Goal: Navigation & Orientation: Find specific page/section

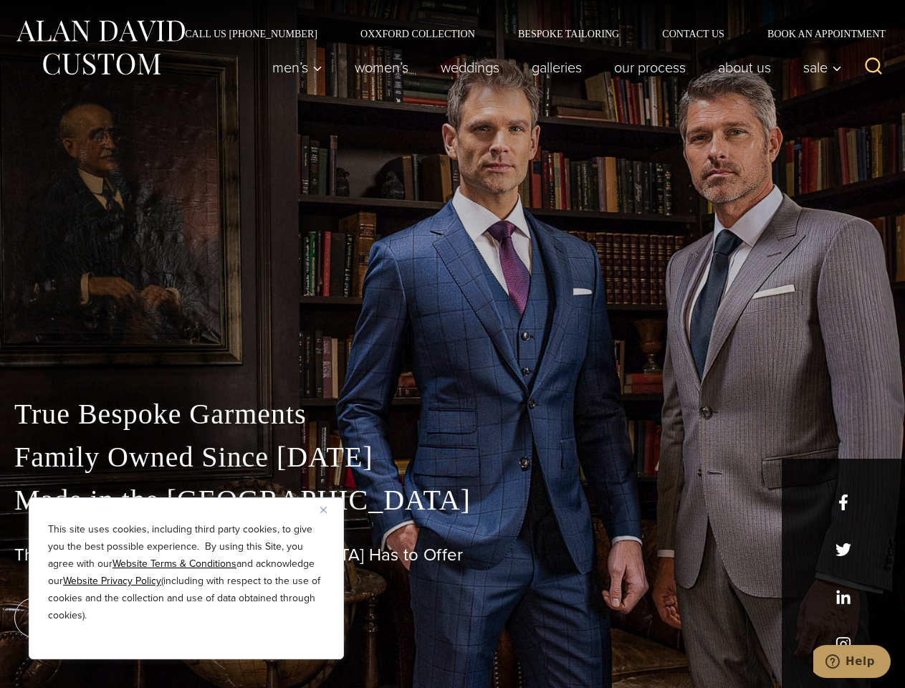
click at [452, 344] on div "True Bespoke Garments Family Owned Since [DATE] Made in [GEOGRAPHIC_DATA] The B…" at bounding box center [452, 504] width 905 height 367
click at [329, 510] on button "Close" at bounding box center [328, 509] width 17 height 17
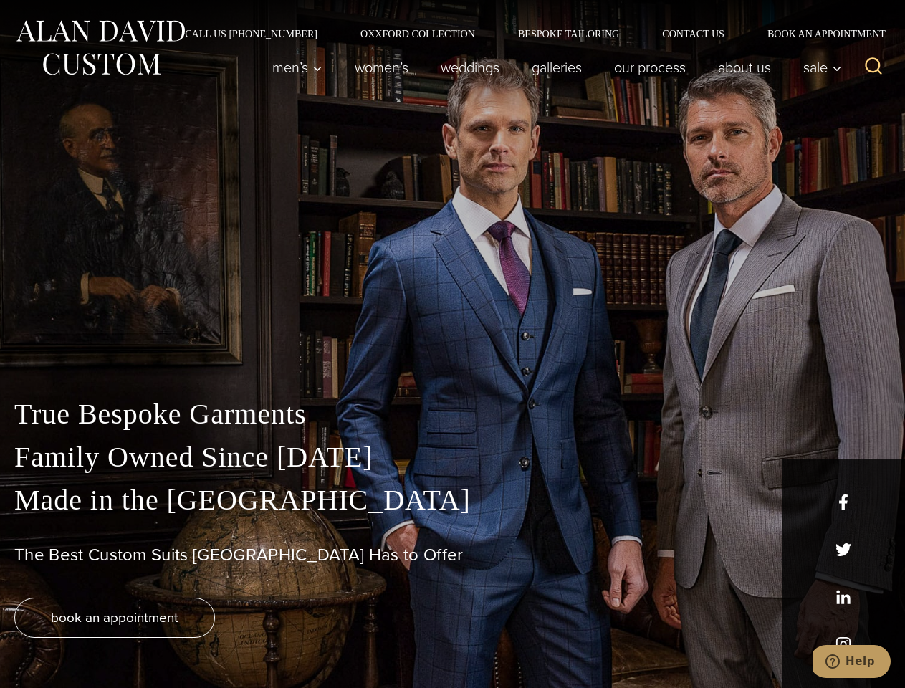
click at [186, 640] on div "True Bespoke Garments Family Owned Since [DATE] Made in [GEOGRAPHIC_DATA] The B…" at bounding box center [452, 540] width 905 height 295
click at [874, 67] on icon "Search" at bounding box center [874, 66] width 21 height 21
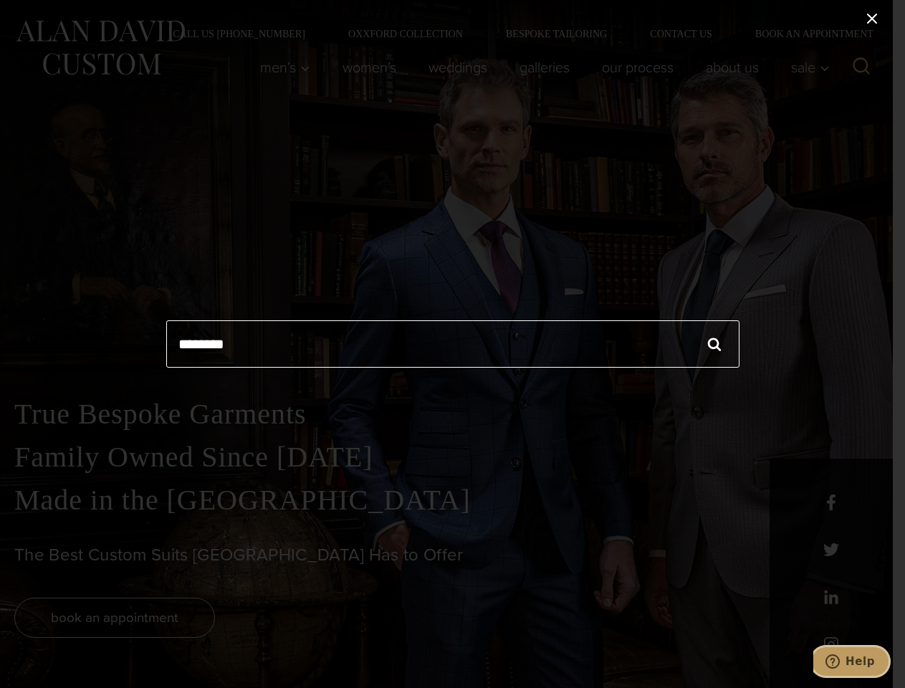
click at [840, 662] on icon "Help" at bounding box center [833, 661] width 14 height 14
